Goal: Task Accomplishment & Management: Complete application form

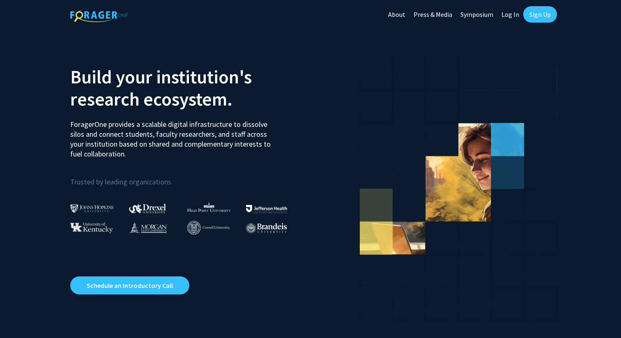
click at [537, 14] on link "Sign Up" at bounding box center [540, 14] width 34 height 16
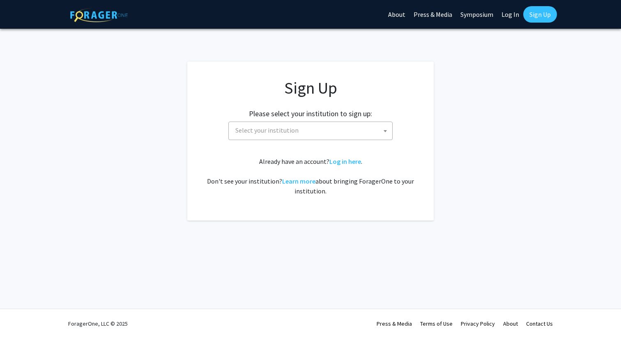
click at [350, 134] on span "Select your institution" at bounding box center [312, 130] width 160 height 17
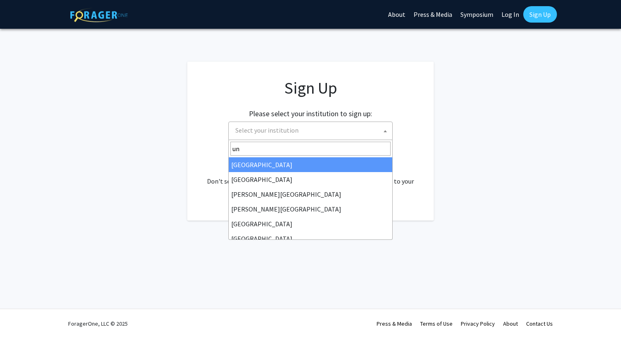
type input "u"
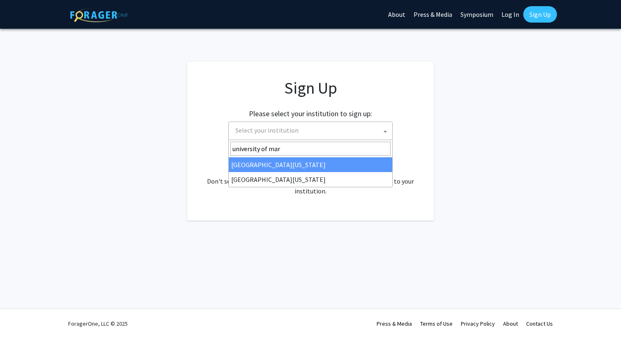
type input "[GEOGRAPHIC_DATA][PERSON_NAME]"
select select "31"
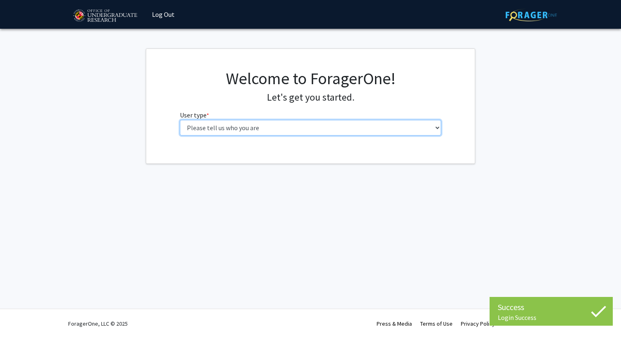
click at [374, 133] on select "Please tell us who you are Undergraduate Student Master's Student Doctoral Cand…" at bounding box center [311, 128] width 262 height 16
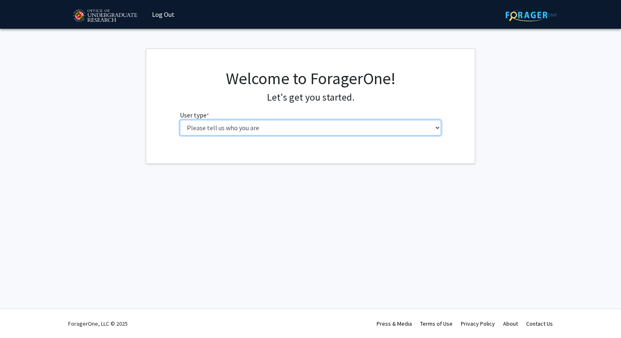
select select "1: undergrad"
click at [180, 120] on select "Please tell us who you are Undergraduate Student Master's Student Doctoral Cand…" at bounding box center [311, 128] width 262 height 16
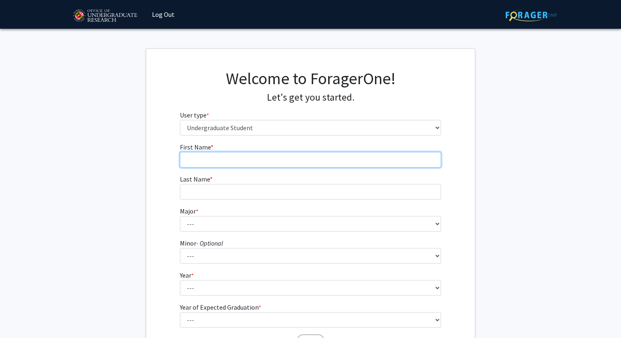
click at [310, 163] on input "First Name * required" at bounding box center [311, 160] width 262 height 16
type input "Kaira"
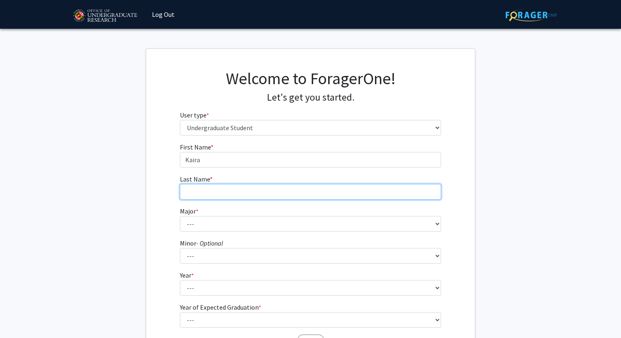
click at [278, 197] on input "Last Name * required" at bounding box center [311, 192] width 262 height 16
type input "Kamakura"
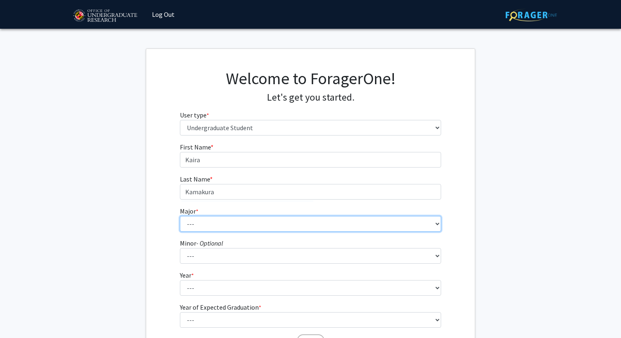
click at [264, 226] on select "--- Accounting Aerospace Engineering African American and Africana Studies Agri…" at bounding box center [311, 224] width 262 height 16
select select "17: 2318"
click at [180, 216] on select "--- Accounting Aerospace Engineering African American and Africana Studies Agri…" at bounding box center [311, 224] width 262 height 16
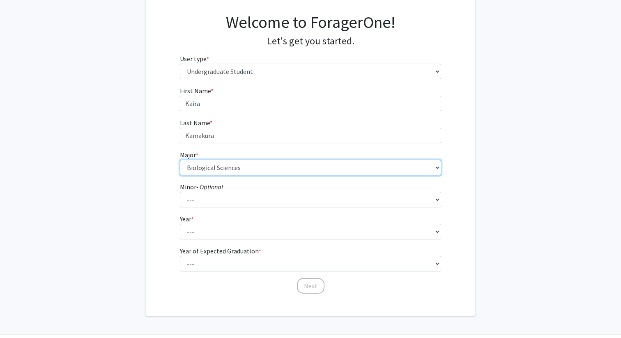
scroll to position [61, 0]
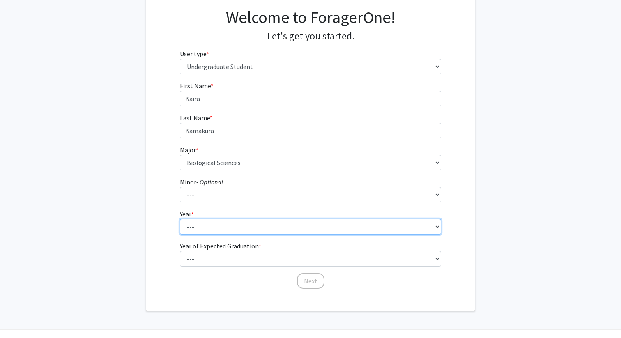
click at [267, 228] on select "--- First-year Sophomore Junior Senior Postbaccalaureate Certificate" at bounding box center [311, 227] width 262 height 16
select select "2: sophomore"
click at [180, 219] on select "--- First-year Sophomore Junior Senior Postbaccalaureate Certificate" at bounding box center [311, 227] width 262 height 16
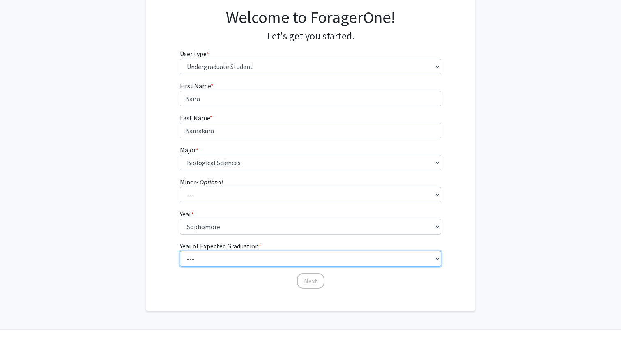
click at [267, 261] on select "--- 2025 2026 2027 2028 2029 2030 2031 2032 2033 2034" at bounding box center [311, 259] width 262 height 16
select select "4: 2028"
click at [180, 251] on select "--- 2025 2026 2027 2028 2029 2030 2031 2032 2033 2034" at bounding box center [311, 259] width 262 height 16
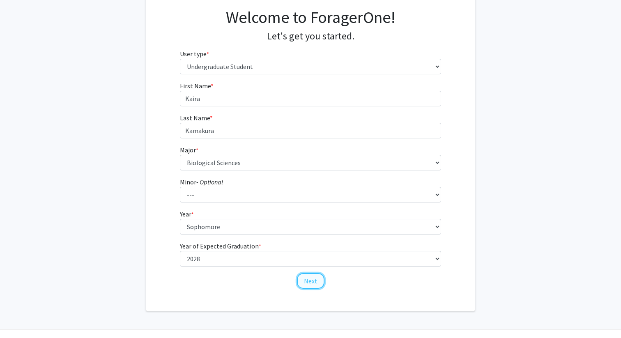
click at [306, 281] on button "Next" at bounding box center [311, 281] width 28 height 16
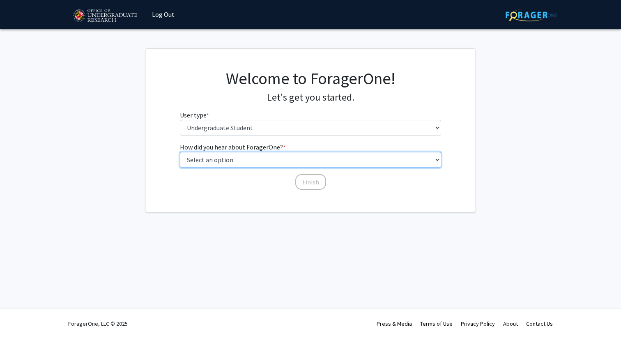
click at [294, 160] on select "Select an option Peer/student recommendation Faculty/staff recommendation Unive…" at bounding box center [311, 160] width 262 height 16
select select "3: university_website"
click at [180, 152] on select "Select an option Peer/student recommendation Faculty/staff recommendation Unive…" at bounding box center [311, 160] width 262 height 16
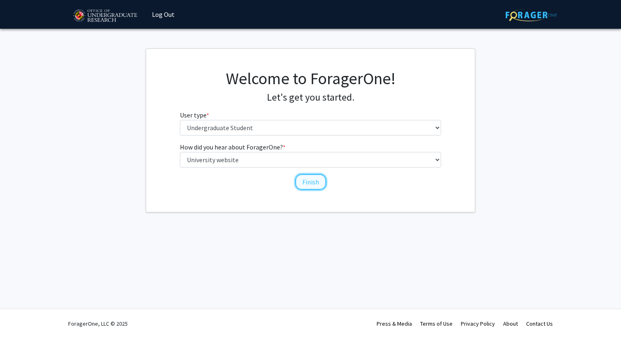
click at [304, 181] on button "Finish" at bounding box center [310, 182] width 31 height 16
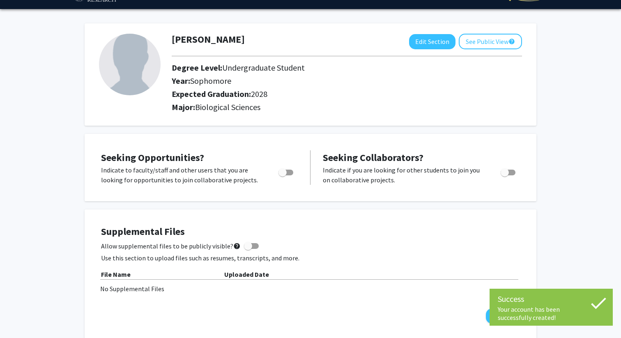
scroll to position [30, 0]
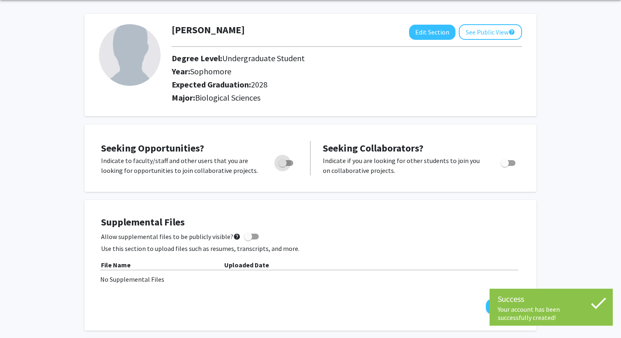
click at [287, 163] on span "Toggle" at bounding box center [285, 163] width 15 height 6
click at [282, 166] on input "Are you actively seeking opportunities?" at bounding box center [282, 166] width 0 height 0
checkbox input "true"
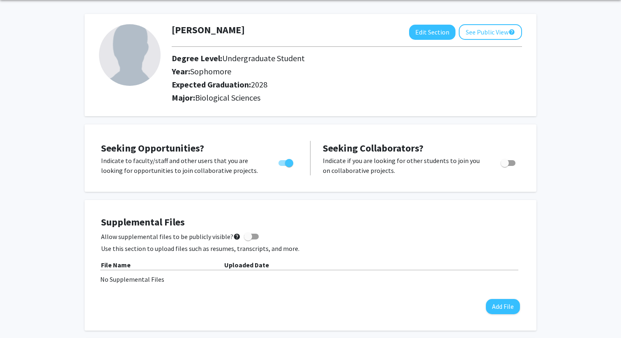
click at [503, 163] on span "Toggle" at bounding box center [504, 163] width 8 height 8
click at [504, 166] on input "Would you like to receive other student requests to work with you?" at bounding box center [504, 166] width 0 height 0
click at [506, 164] on span "Toggle" at bounding box center [507, 163] width 15 height 6
click at [505, 166] on input "Would you like to receive other student requests to work with you?" at bounding box center [504, 166] width 0 height 0
checkbox input "false"
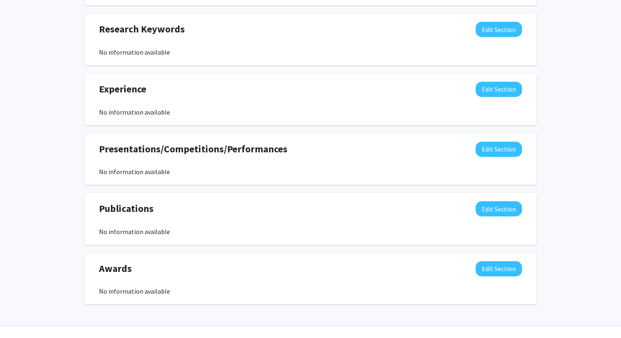
scroll to position [414, 0]
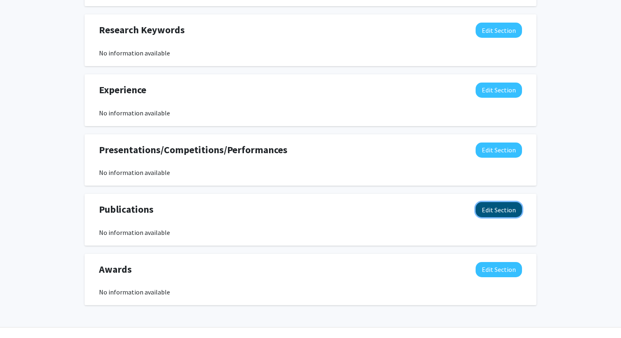
click at [515, 212] on button "Edit Section" at bounding box center [498, 209] width 46 height 15
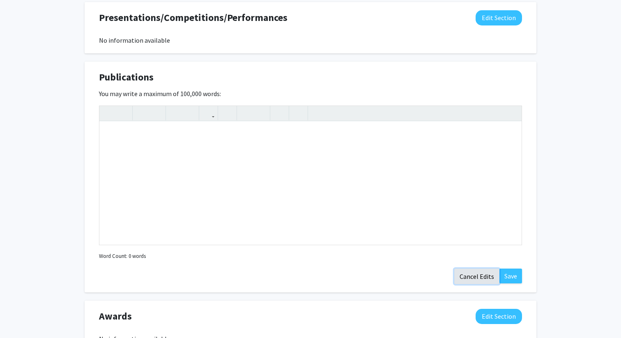
click at [470, 280] on button "Cancel Edits" at bounding box center [476, 277] width 45 height 16
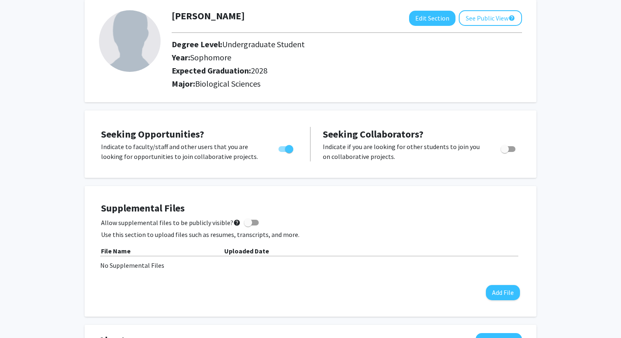
scroll to position [0, 0]
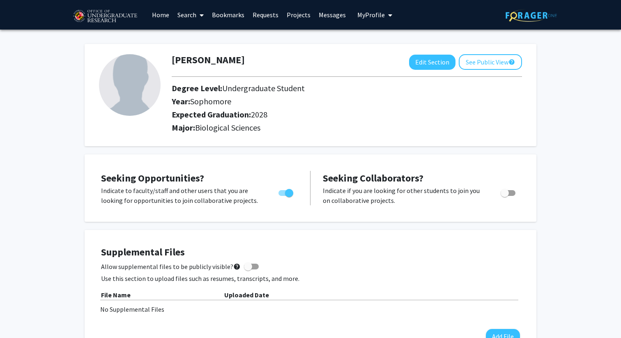
click at [305, 14] on link "Projects" at bounding box center [298, 14] width 32 height 29
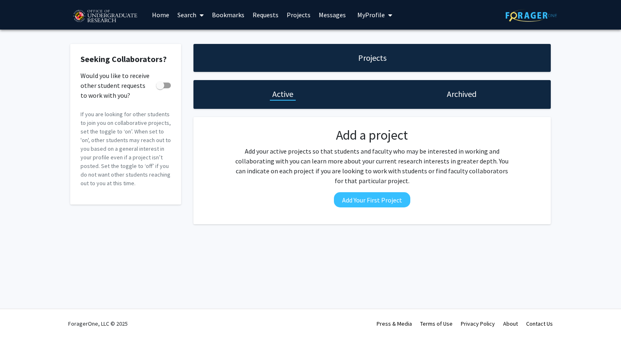
click at [161, 14] on link "Home" at bounding box center [160, 14] width 25 height 29
